Goal: Information Seeking & Learning: Learn about a topic

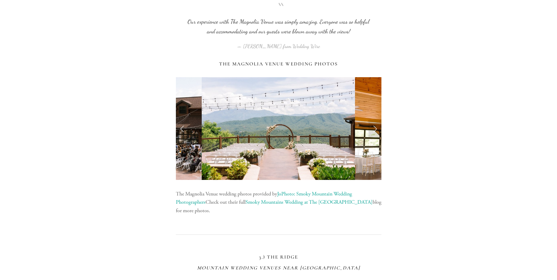
scroll to position [1175, 0]
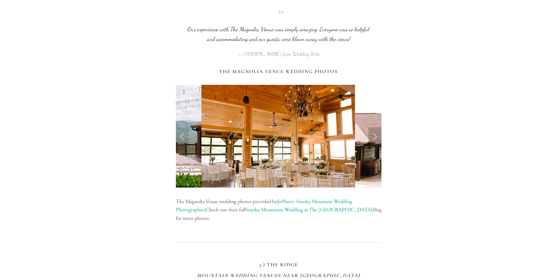
click at [378, 136] on link "Next Slide" at bounding box center [375, 137] width 13 height 18
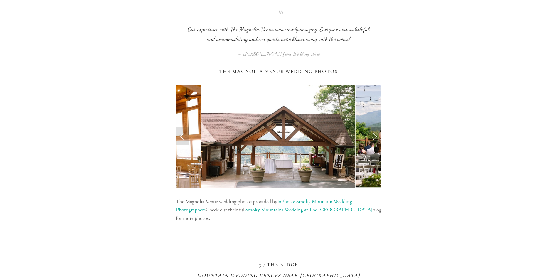
click at [378, 136] on link "Next Slide" at bounding box center [375, 137] width 13 height 18
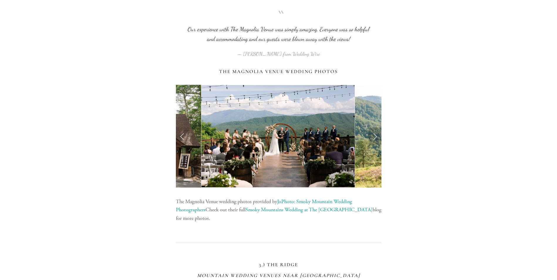
click at [378, 136] on link "Next Slide" at bounding box center [375, 137] width 13 height 18
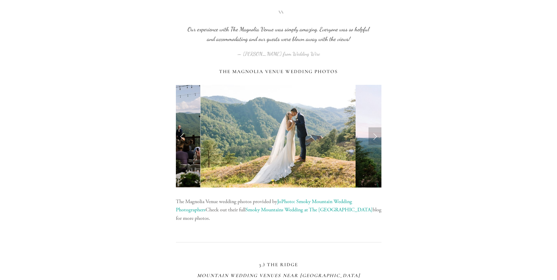
click at [378, 136] on link "Next Slide" at bounding box center [375, 137] width 13 height 18
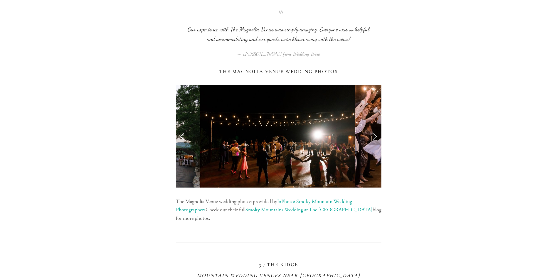
click at [378, 136] on link "Next Slide" at bounding box center [375, 137] width 13 height 18
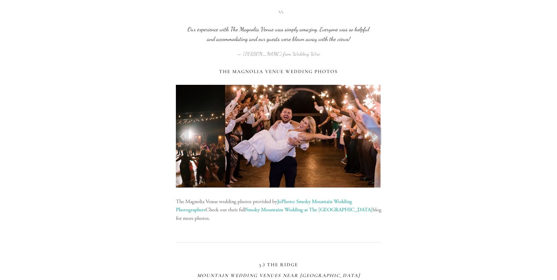
click at [378, 136] on link "Next Slide" at bounding box center [375, 137] width 13 height 18
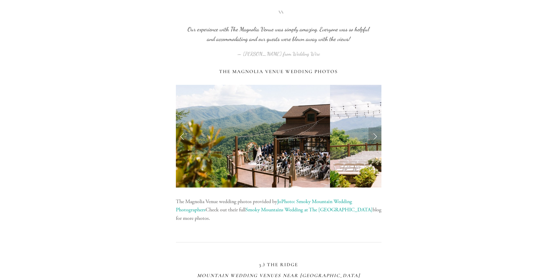
click at [378, 136] on link "Next Slide" at bounding box center [375, 137] width 13 height 18
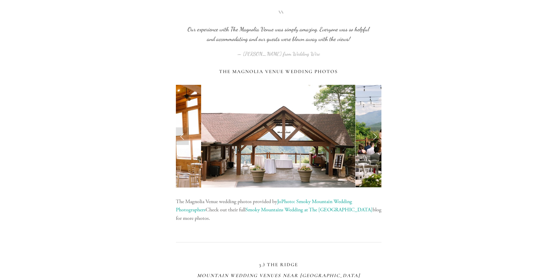
click at [261, 169] on img at bounding box center [278, 136] width 154 height 103
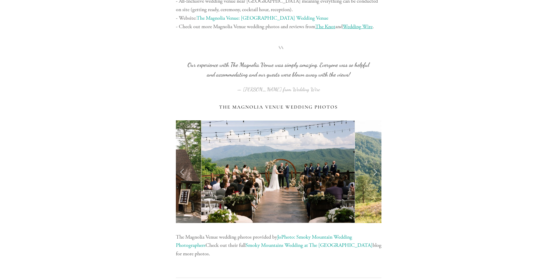
scroll to position [1146, 0]
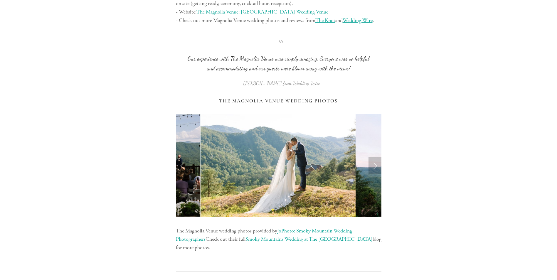
click at [374, 168] on link "Next Slide" at bounding box center [375, 166] width 13 height 18
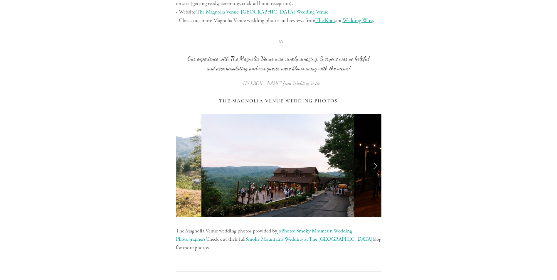
click at [374, 168] on link "Next Slide" at bounding box center [375, 166] width 13 height 18
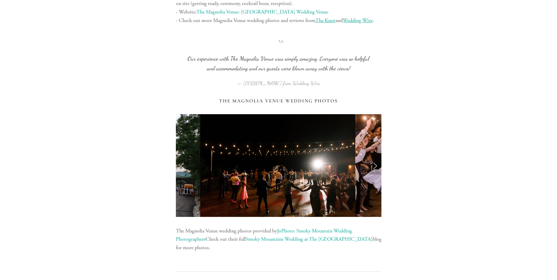
click at [374, 168] on link "Next Slide" at bounding box center [375, 166] width 13 height 18
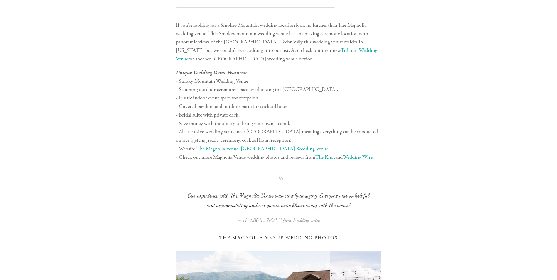
scroll to position [999, 0]
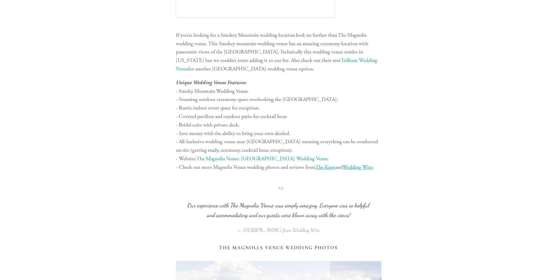
click at [230, 161] on link "The Magnolia Venue: [GEOGRAPHIC_DATA] Wedding Venue" at bounding box center [263, 158] width 132 height 7
